Goal: Task Accomplishment & Management: Use online tool/utility

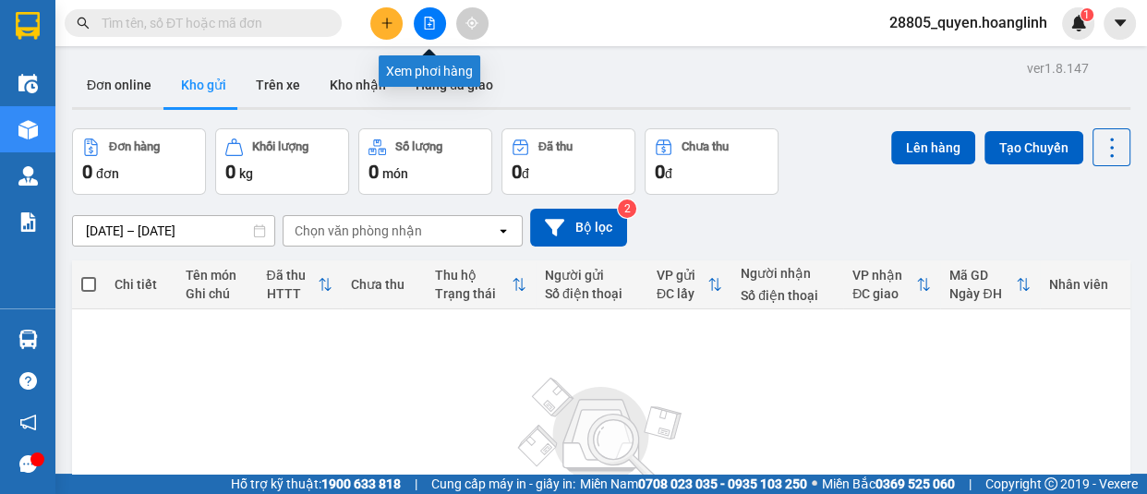
click at [429, 19] on icon "file-add" at bounding box center [430, 23] width 10 height 13
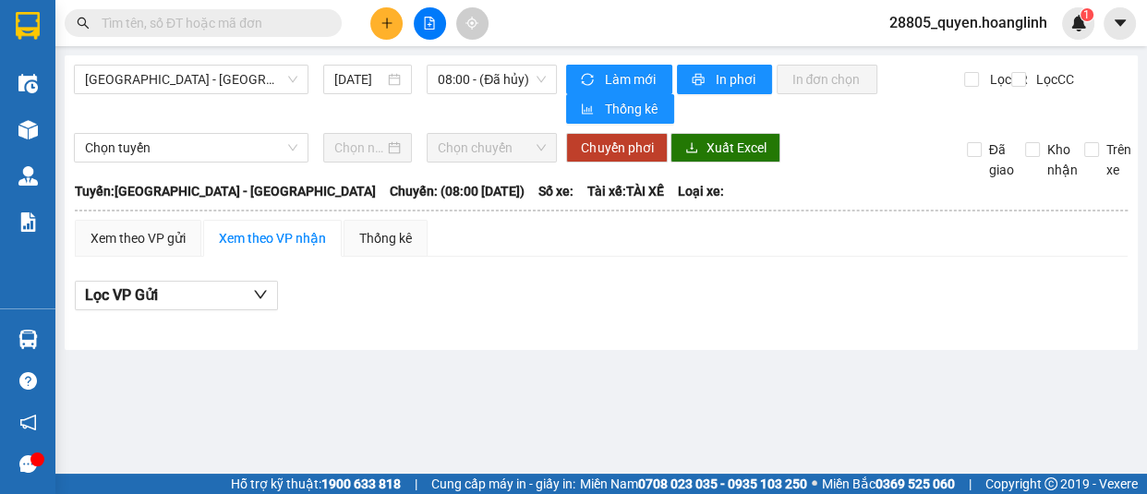
click at [286, 24] on input "text" at bounding box center [211, 23] width 218 height 20
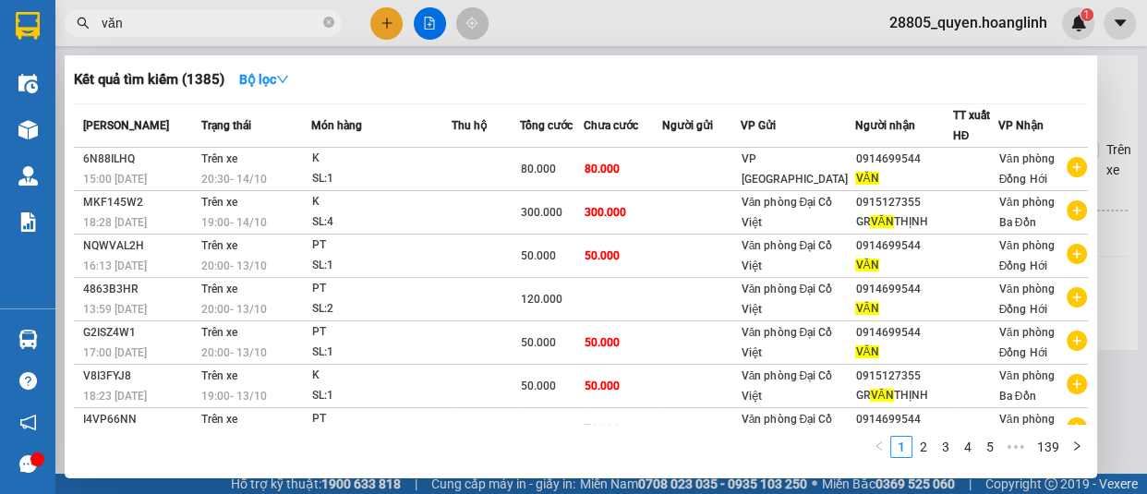
type input "văn"
click at [332, 26] on icon "close-circle" at bounding box center [328, 22] width 11 height 11
